Goal: Information Seeking & Learning: Learn about a topic

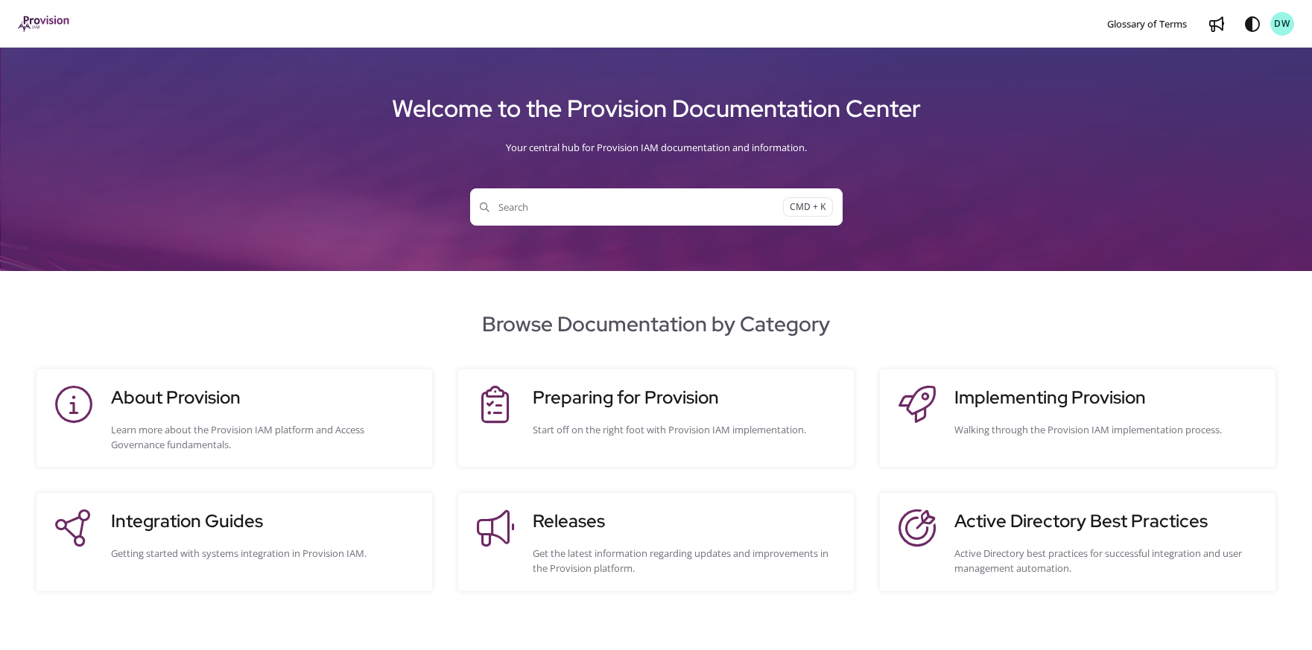
click at [621, 218] on button "Search CMD + K" at bounding box center [656, 206] width 372 height 37
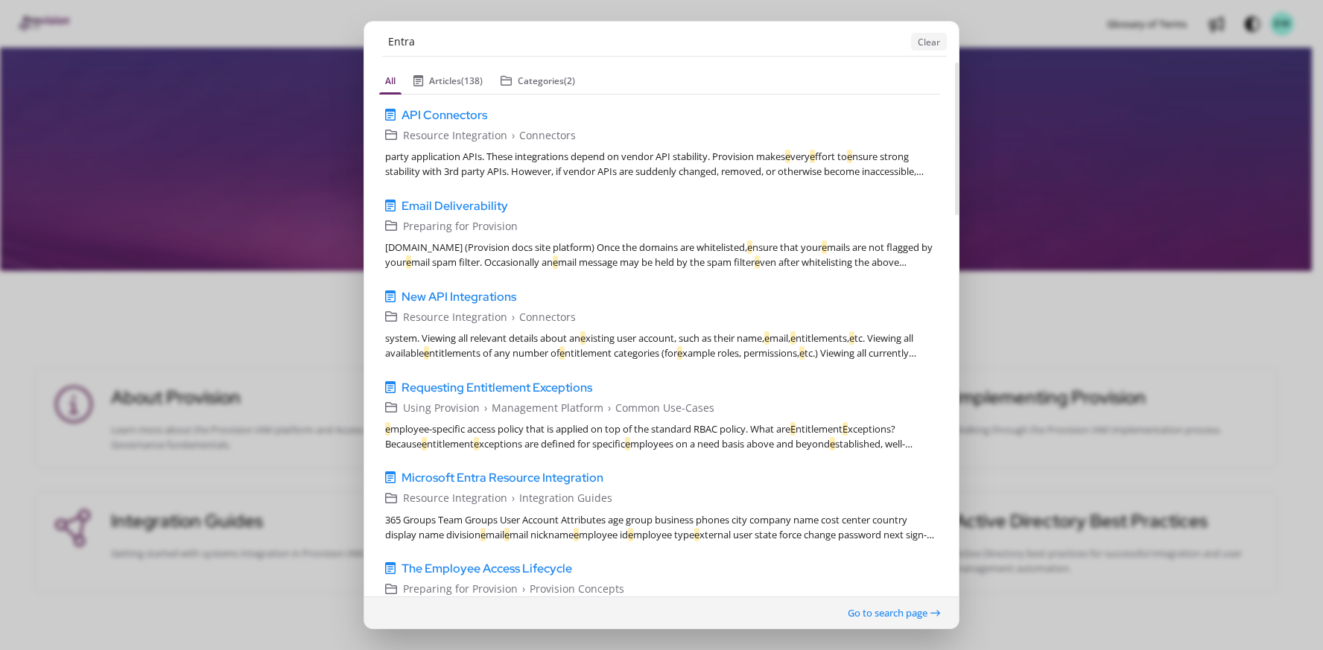
type input "Entra"
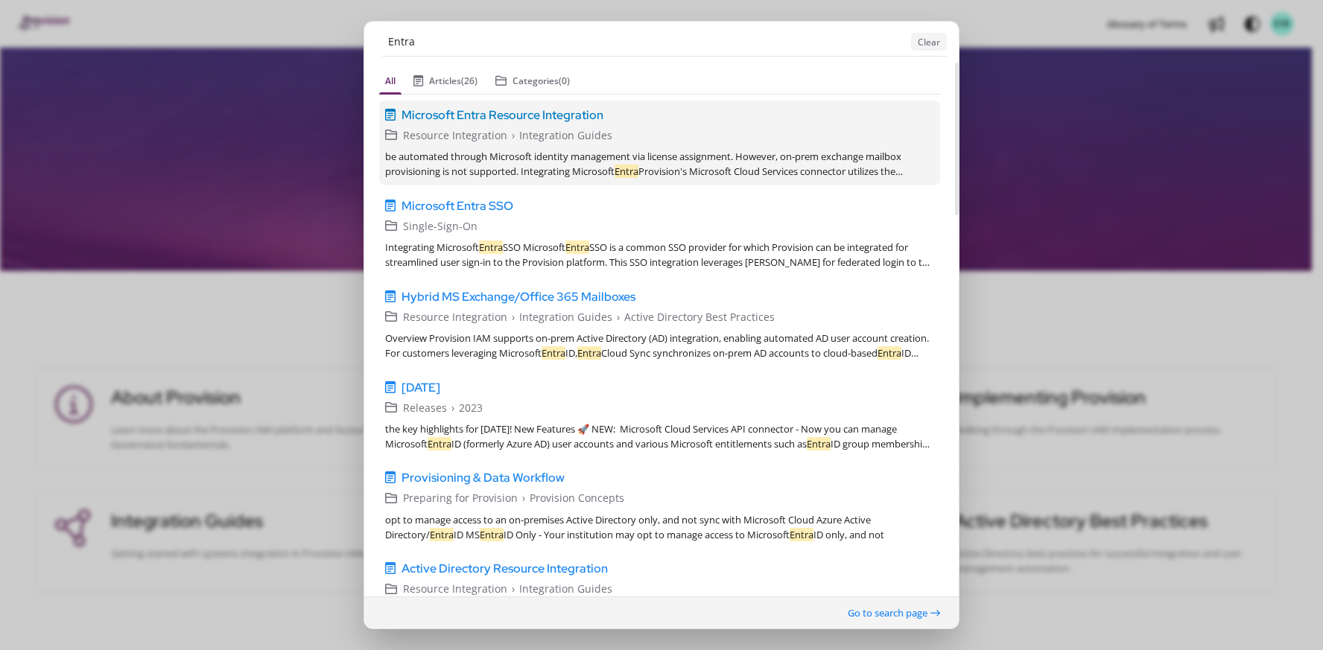
click at [514, 119] on span "Microsoft Entra Resource Integration" at bounding box center [503, 115] width 202 height 18
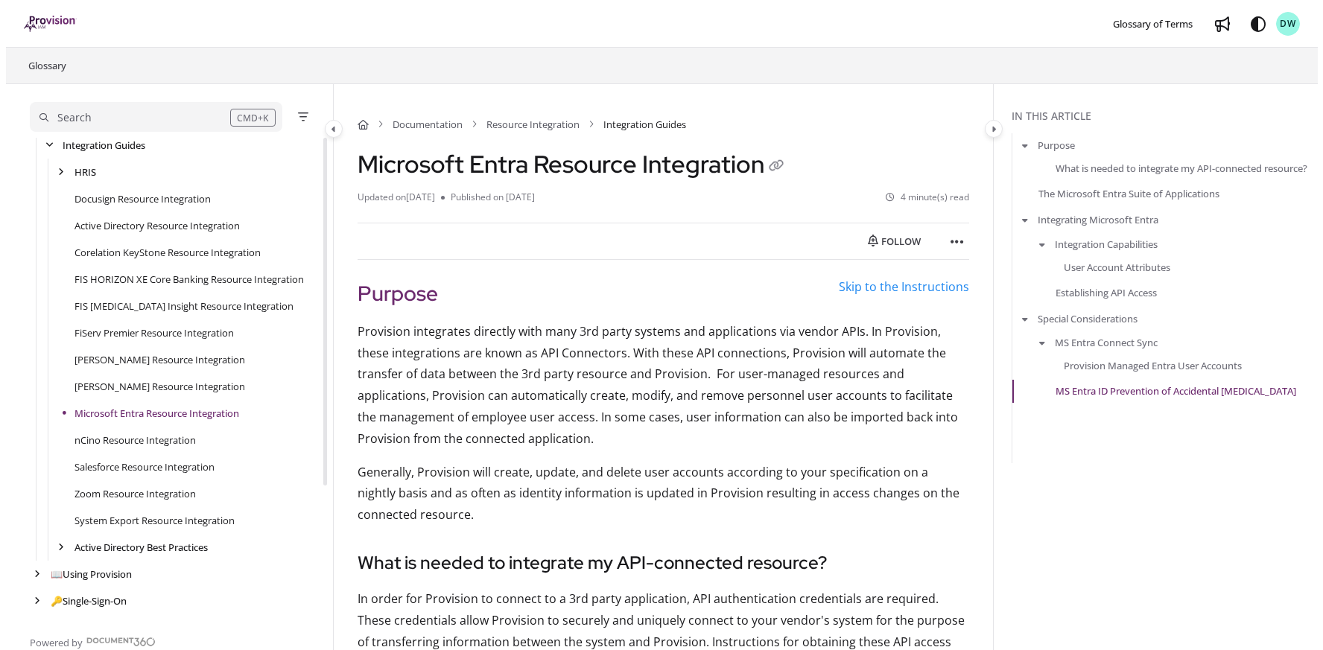
scroll to position [188, 0]
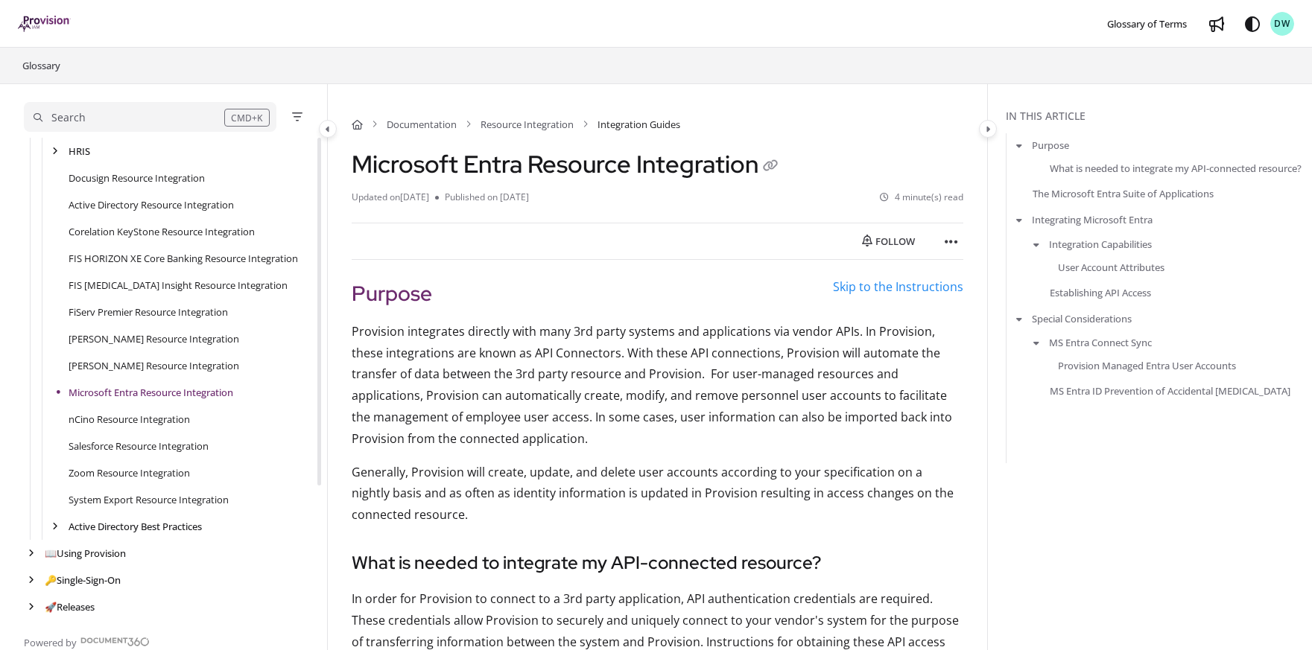
click at [130, 116] on div "Search" at bounding box center [129, 118] width 191 height 16
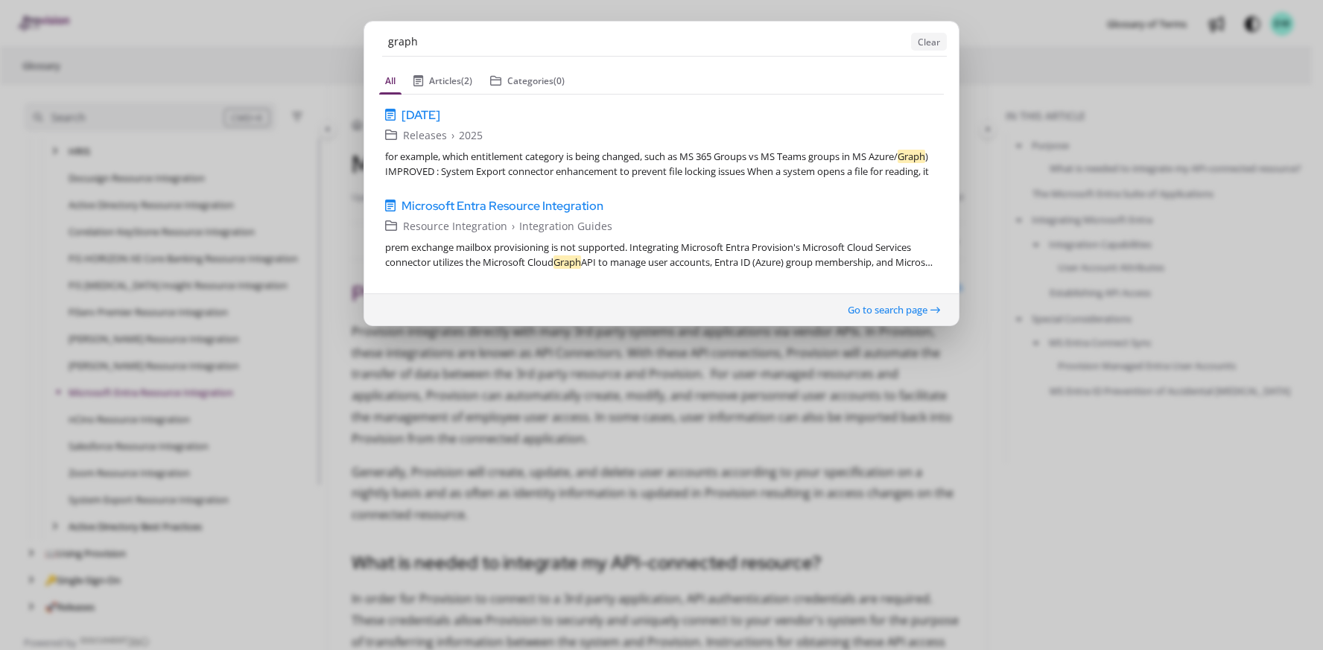
drag, startPoint x: 447, startPoint y: 49, endPoint x: 383, endPoint y: 48, distance: 64.1
click at [383, 48] on input "graph" at bounding box center [643, 42] width 523 height 28
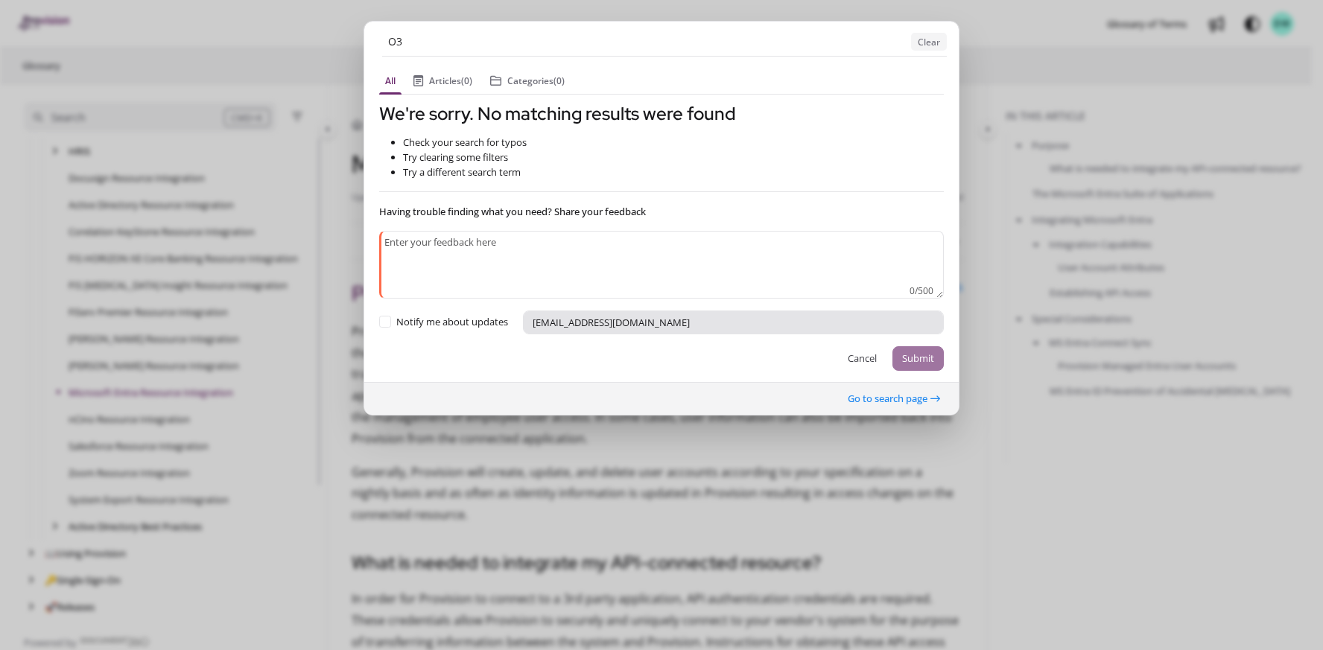
type input "O"
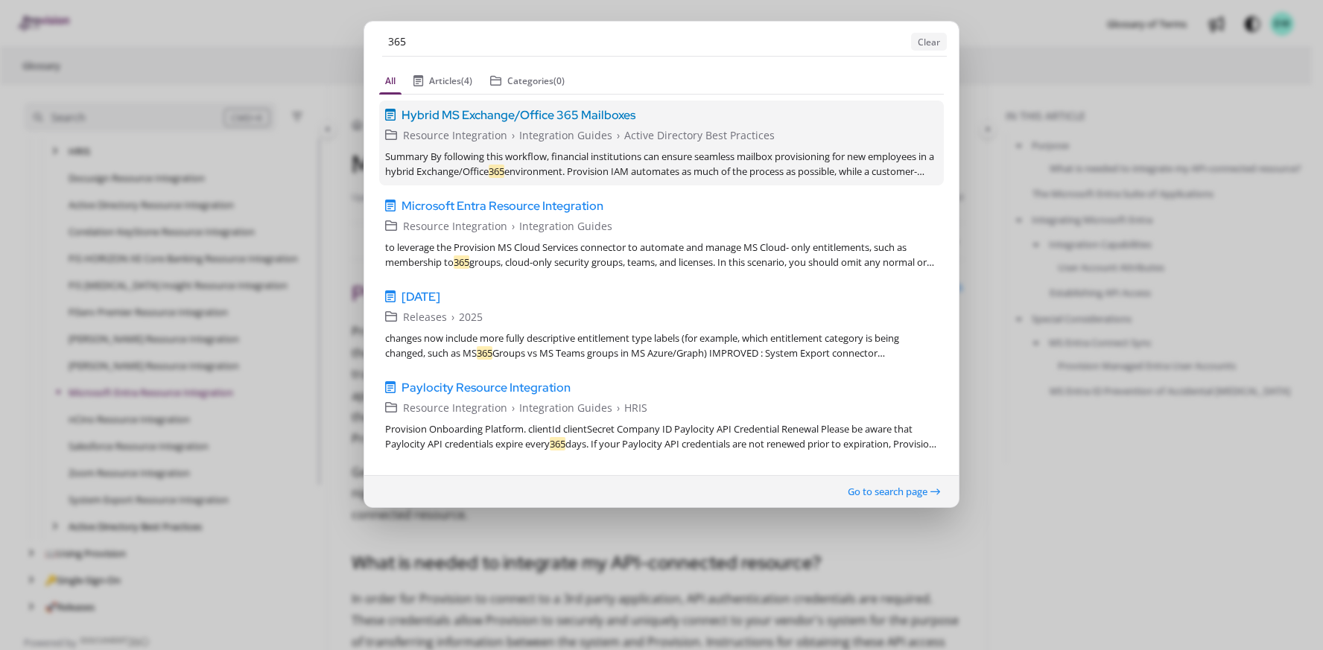
type input "365"
click at [492, 119] on span "Hybrid MS Exchange/Office 365 Mailboxes" at bounding box center [519, 115] width 234 height 18
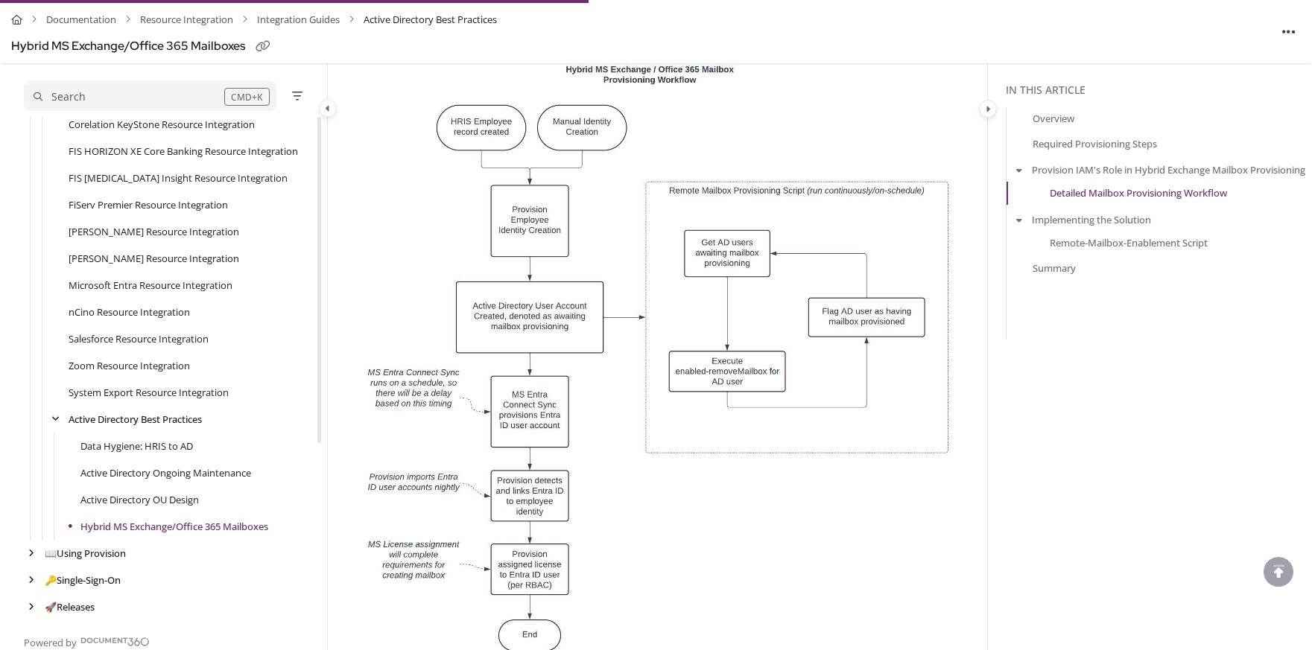
scroll to position [1402, 0]
